Goal: Task Accomplishment & Management: Manage account settings

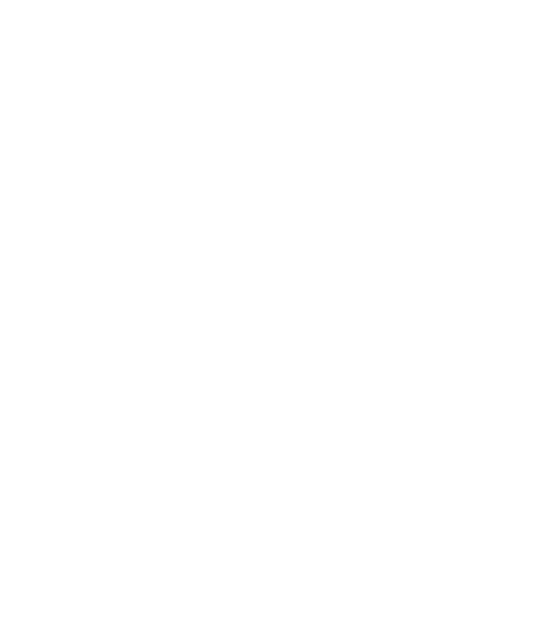
select select "*"
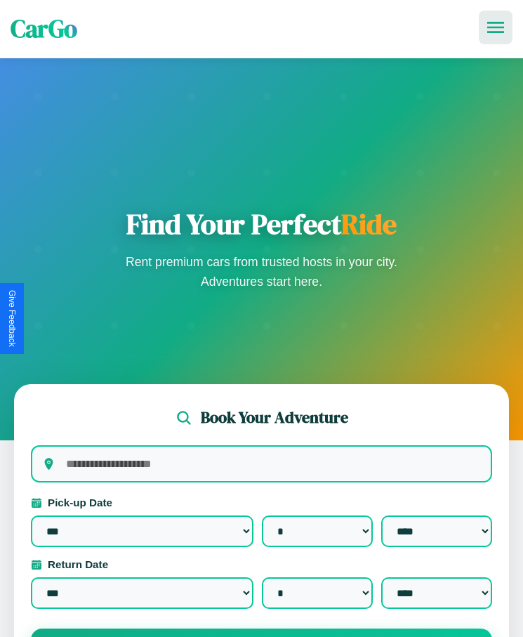
click at [496, 27] on icon at bounding box center [495, 27] width 17 height 11
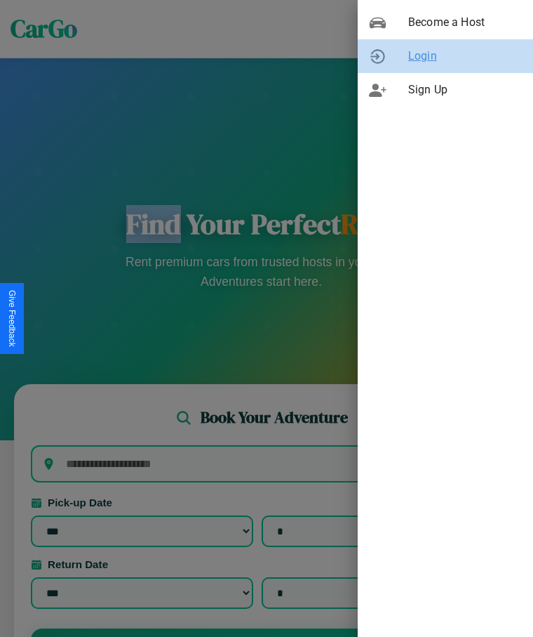
click at [446, 56] on span "Login" at bounding box center [466, 56] width 114 height 17
